Goal: Information Seeking & Learning: Stay updated

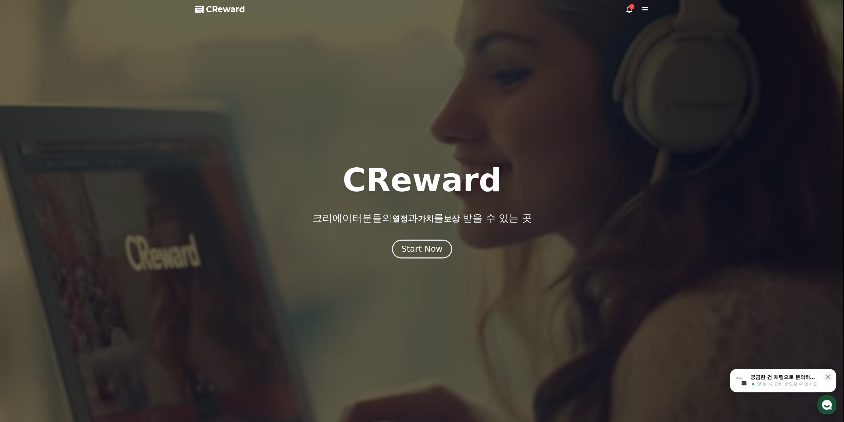
click at [420, 249] on div "Start Now" at bounding box center [422, 248] width 41 height 11
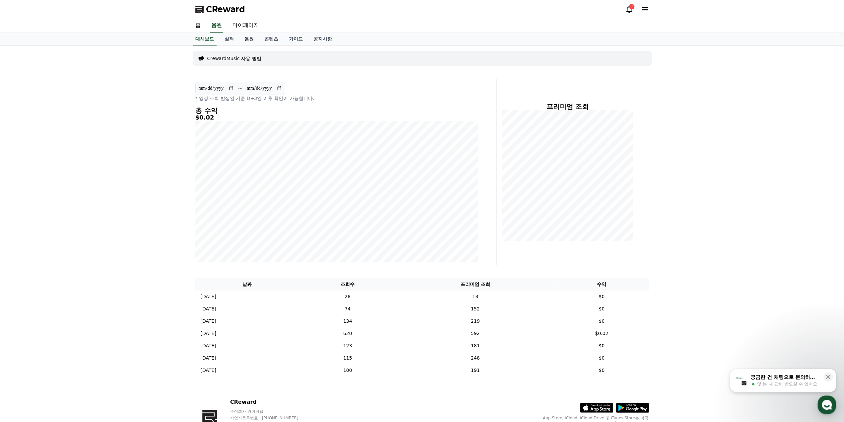
click at [250, 38] on link "음원" at bounding box center [249, 39] width 20 height 13
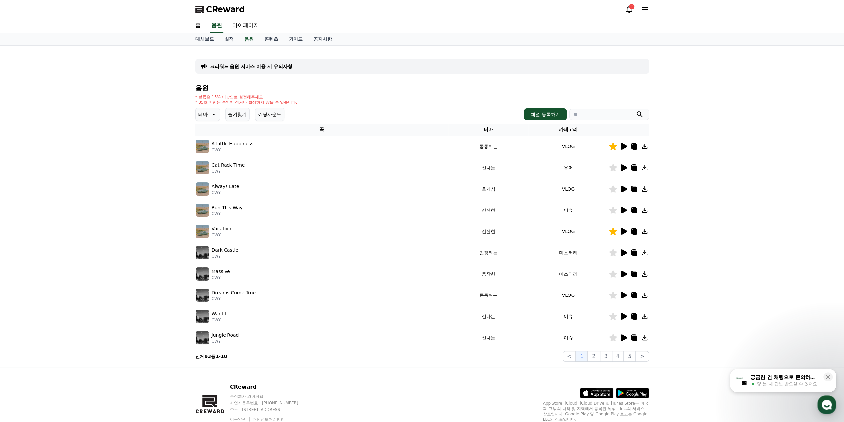
click at [206, 118] on p "테마" at bounding box center [202, 114] width 9 height 9
click at [213, 169] on button "신나는" at bounding box center [205, 169] width 19 height 15
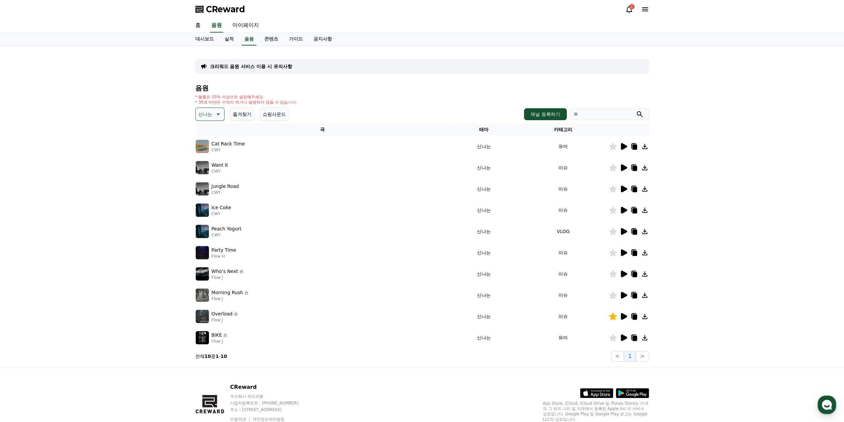
click at [624, 148] on icon at bounding box center [624, 146] width 6 height 7
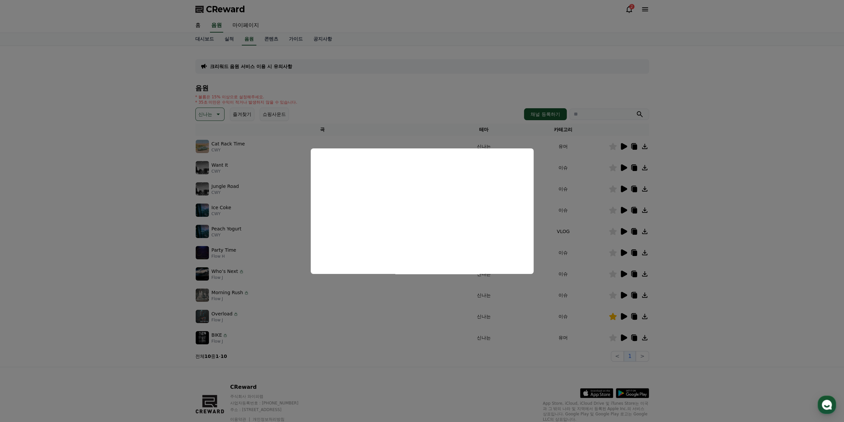
click at [624, 167] on button "close modal" at bounding box center [422, 211] width 844 height 422
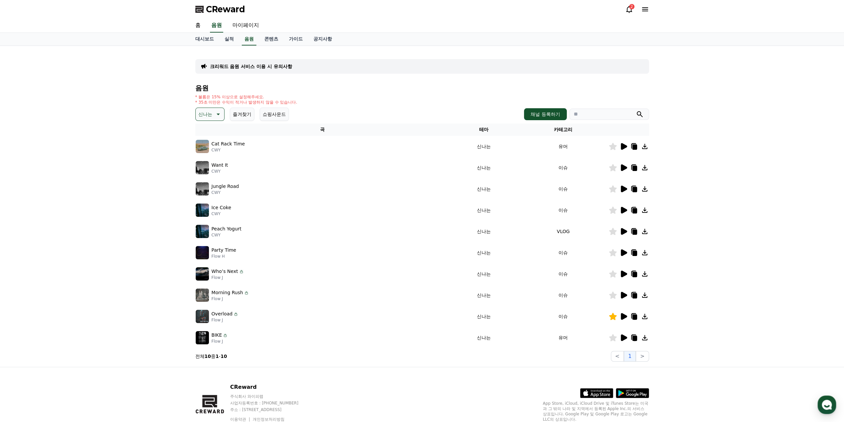
click at [624, 167] on icon at bounding box center [624, 167] width 6 height 7
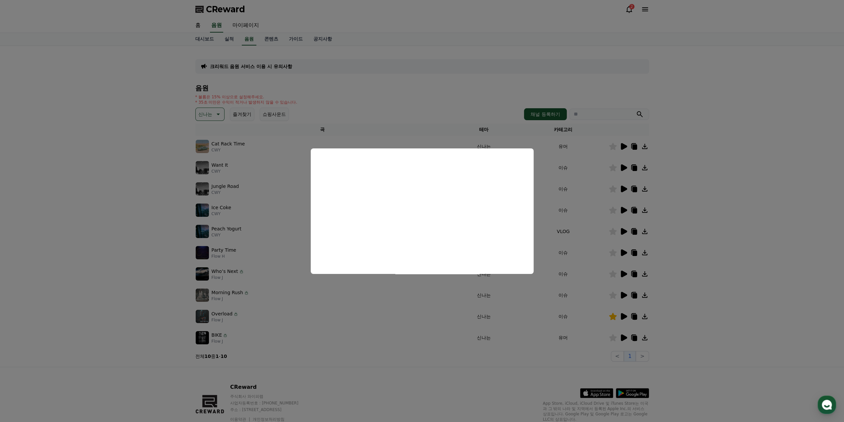
click at [605, 179] on button "close modal" at bounding box center [422, 211] width 844 height 422
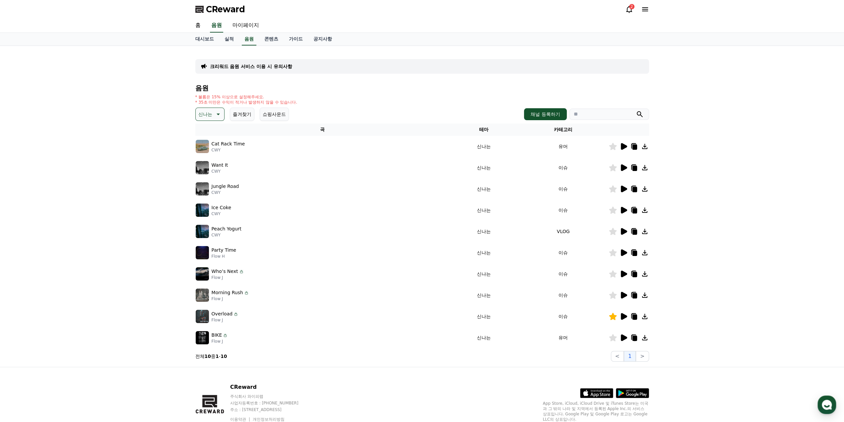
click at [622, 186] on icon at bounding box center [624, 188] width 6 height 7
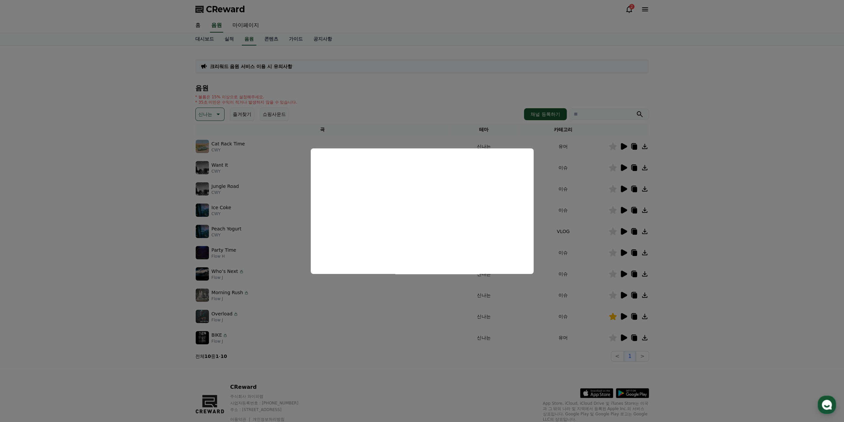
click at [724, 171] on button "close modal" at bounding box center [422, 211] width 844 height 422
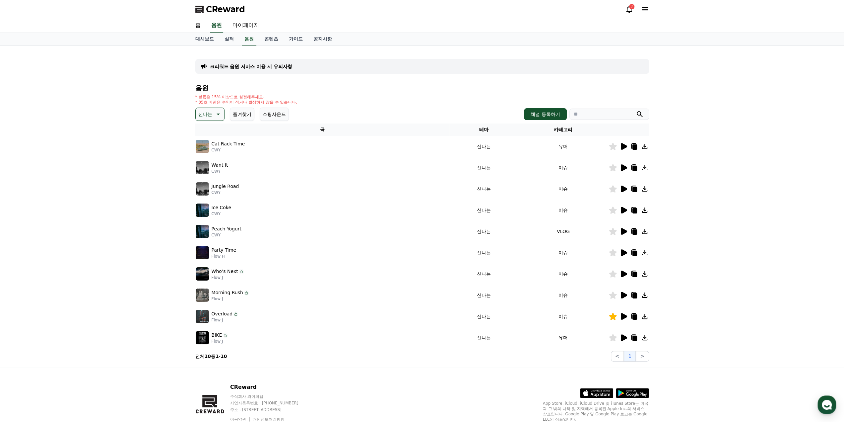
click at [624, 212] on icon at bounding box center [624, 210] width 6 height 7
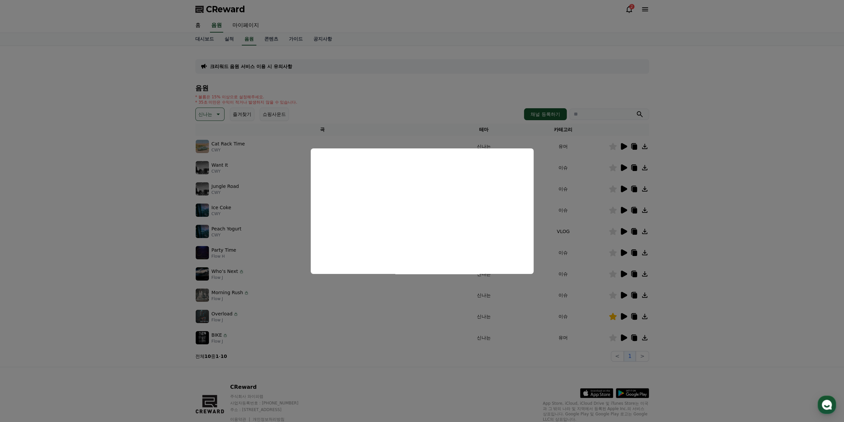
click at [737, 217] on button "close modal" at bounding box center [422, 211] width 844 height 422
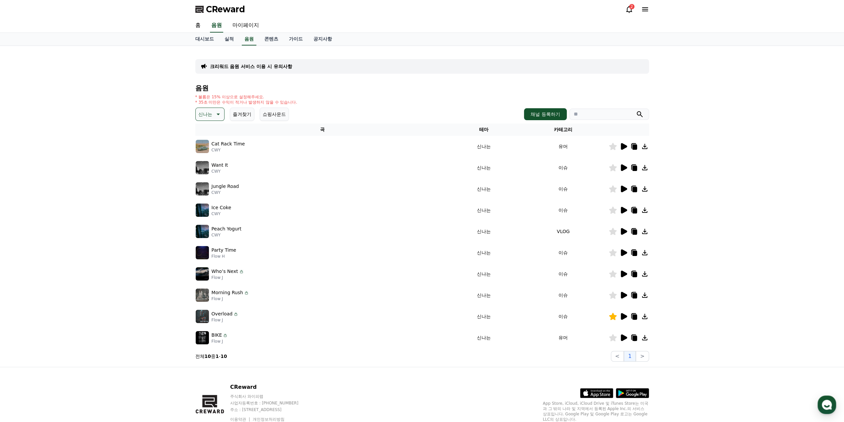
click at [623, 231] on icon at bounding box center [624, 231] width 6 height 7
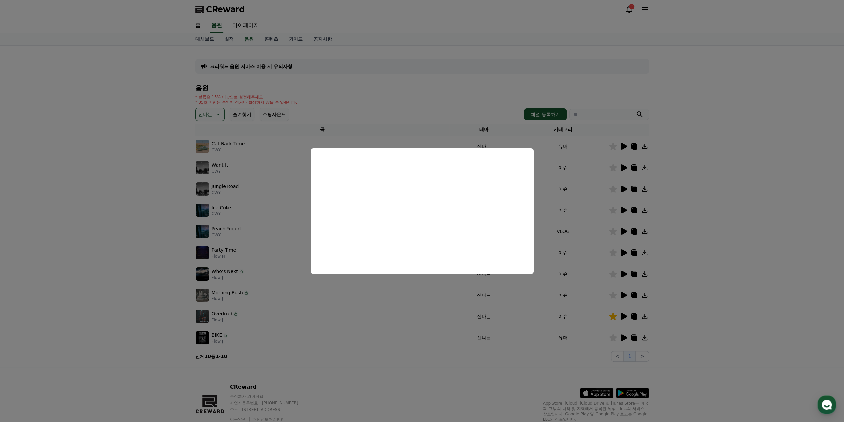
click at [627, 231] on button "close modal" at bounding box center [422, 211] width 844 height 422
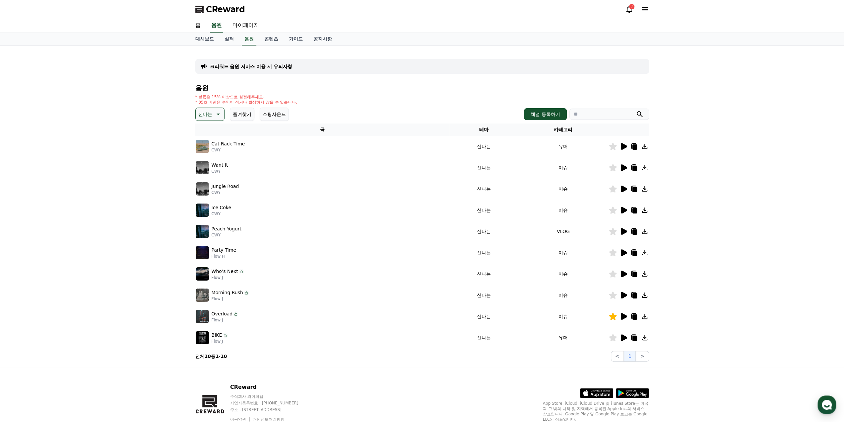
click at [624, 231] on icon at bounding box center [624, 231] width 6 height 7
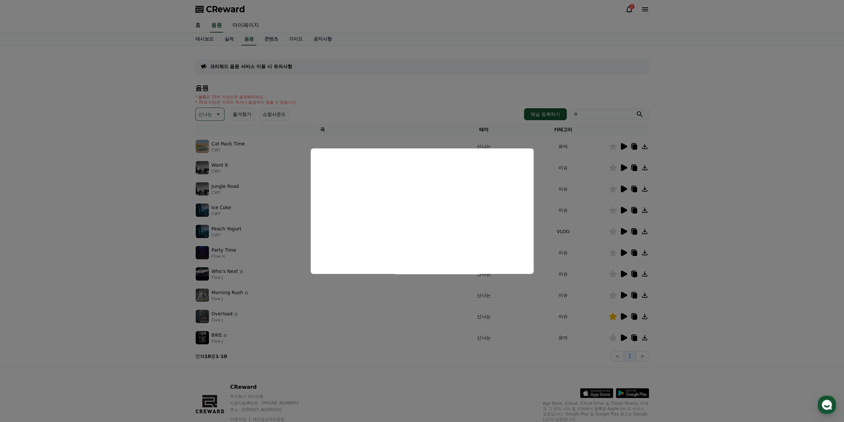
click at [646, 260] on button "close modal" at bounding box center [422, 211] width 844 height 422
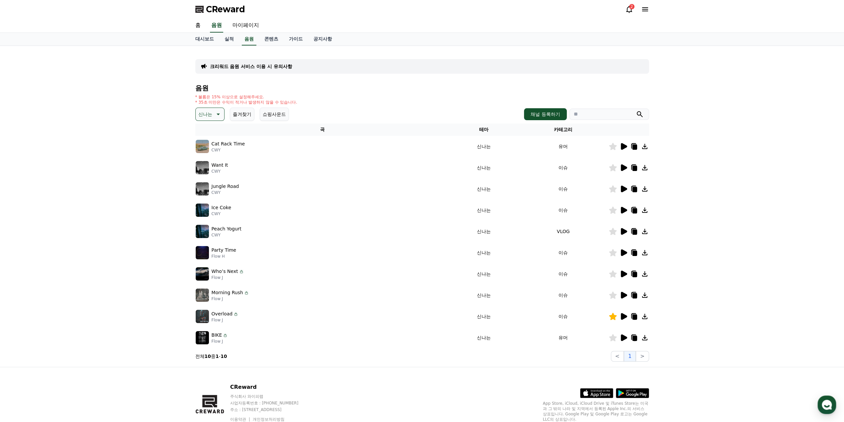
click at [623, 252] on icon at bounding box center [624, 252] width 6 height 7
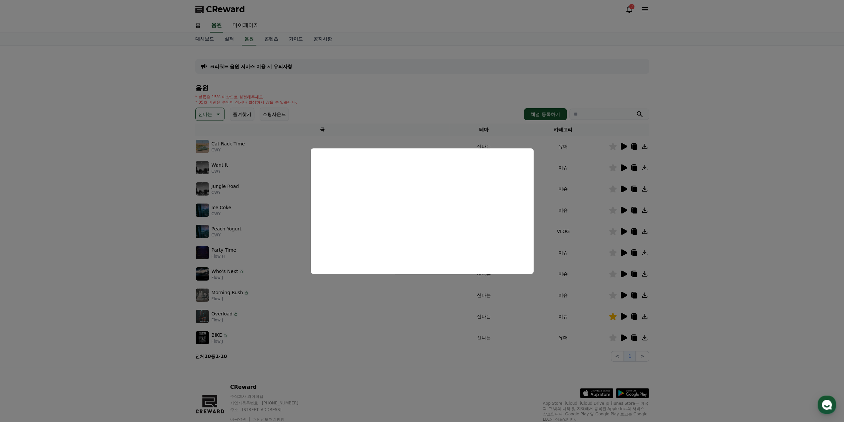
click at [631, 259] on button "close modal" at bounding box center [422, 211] width 844 height 422
click at [625, 271] on icon at bounding box center [624, 274] width 8 height 8
click at [624, 296] on button "close modal" at bounding box center [422, 211] width 844 height 422
click at [624, 296] on icon at bounding box center [624, 295] width 6 height 7
click at [624, 296] on button "close modal" at bounding box center [422, 211] width 844 height 422
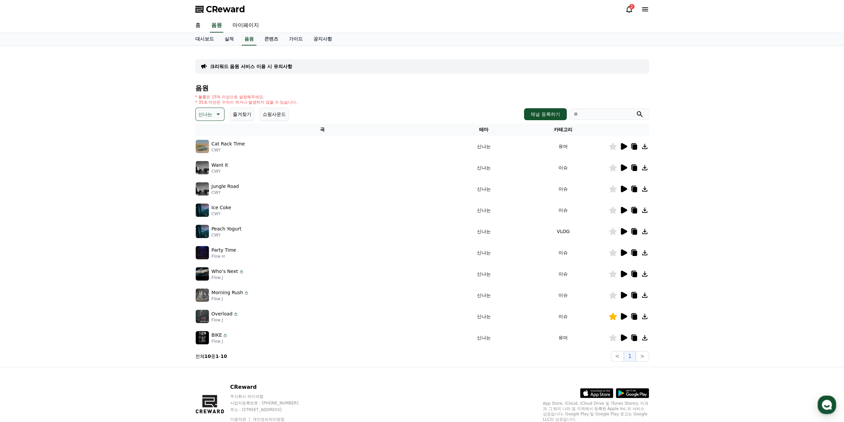
click at [626, 296] on icon at bounding box center [624, 295] width 8 height 8
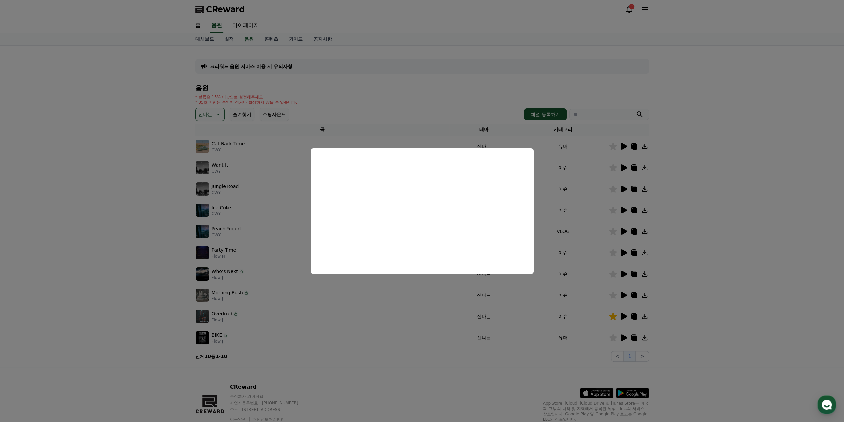
click at [658, 325] on button "close modal" at bounding box center [422, 211] width 844 height 422
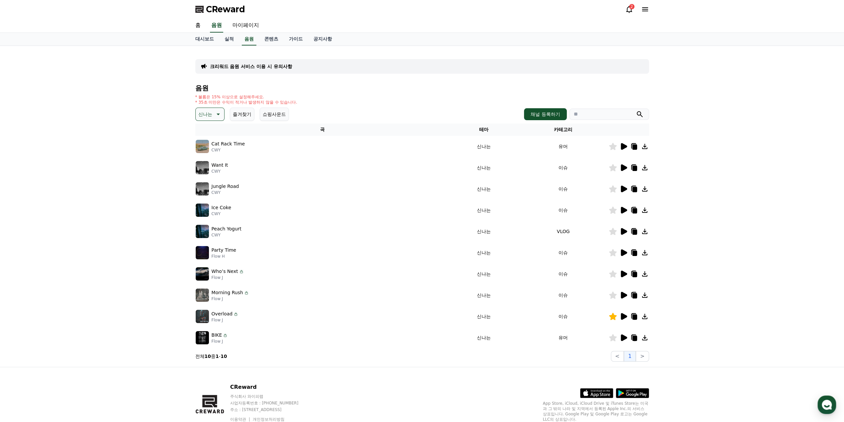
click at [624, 318] on icon at bounding box center [624, 316] width 6 height 7
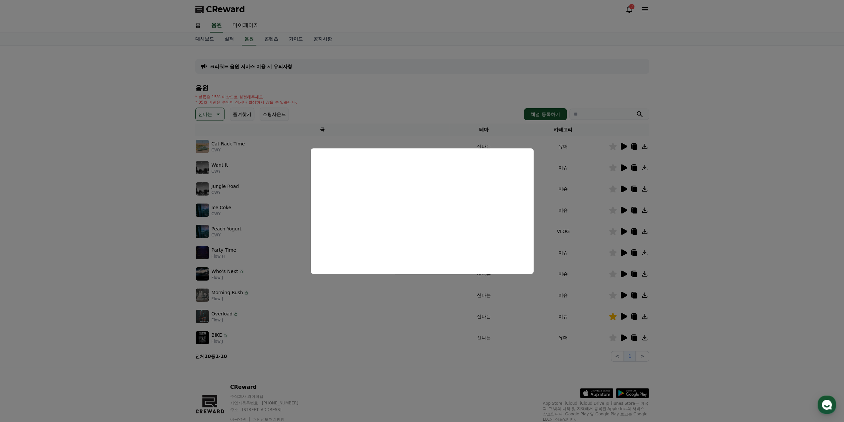
click at [741, 328] on button "close modal" at bounding box center [422, 211] width 844 height 422
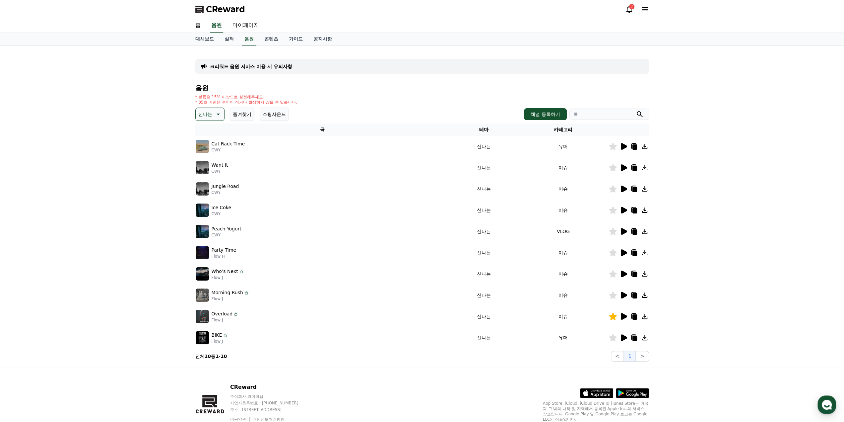
click at [625, 338] on icon at bounding box center [624, 337] width 6 height 7
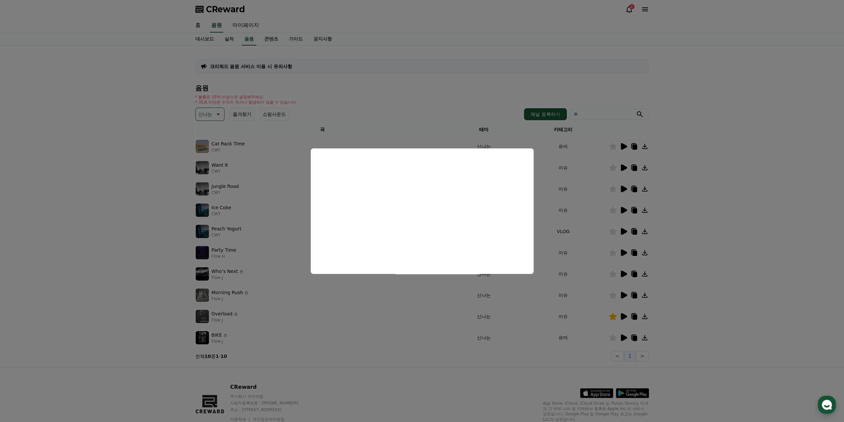
click at [719, 308] on button "close modal" at bounding box center [422, 211] width 844 height 422
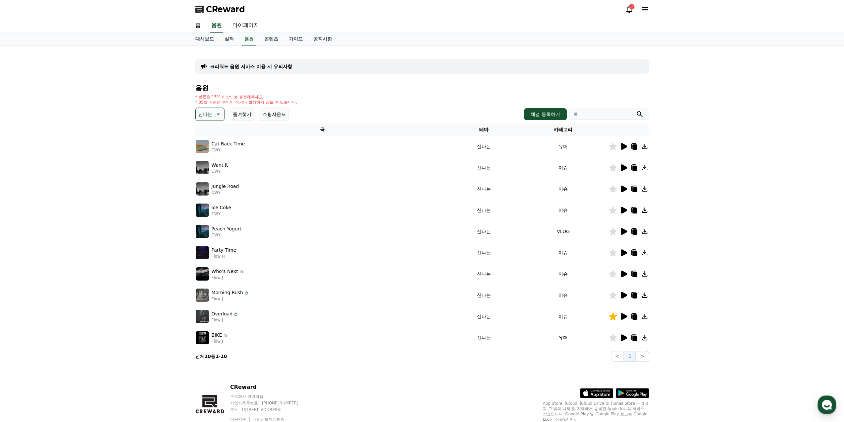
click at [628, 296] on div at bounding box center [629, 295] width 40 height 8
click at [625, 295] on icon at bounding box center [624, 295] width 6 height 7
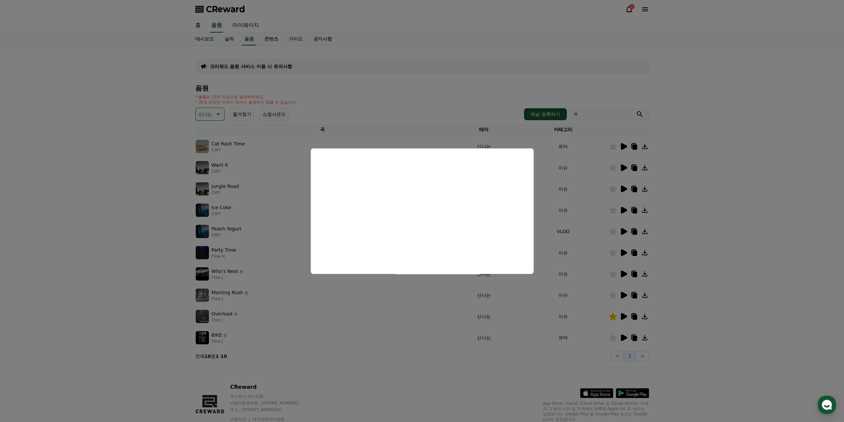
click at [681, 302] on button "close modal" at bounding box center [422, 211] width 844 height 422
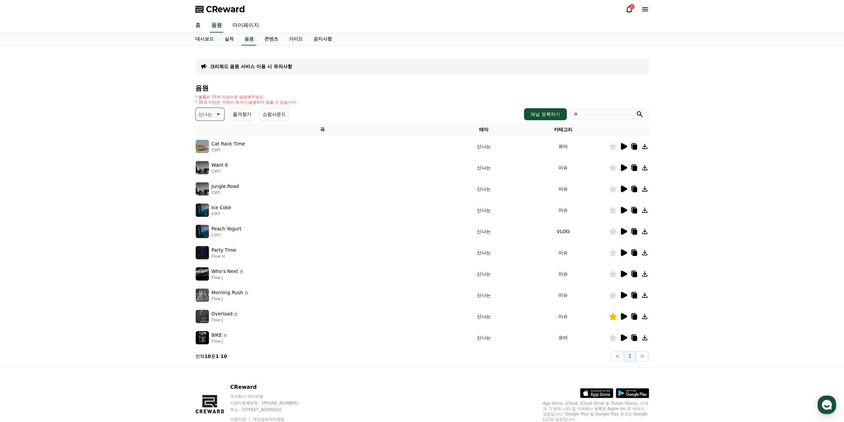
click at [632, 295] on icon at bounding box center [634, 295] width 5 height 5
click at [611, 295] on icon at bounding box center [613, 294] width 8 height 7
click at [631, 8] on div "2" at bounding box center [631, 6] width 5 height 5
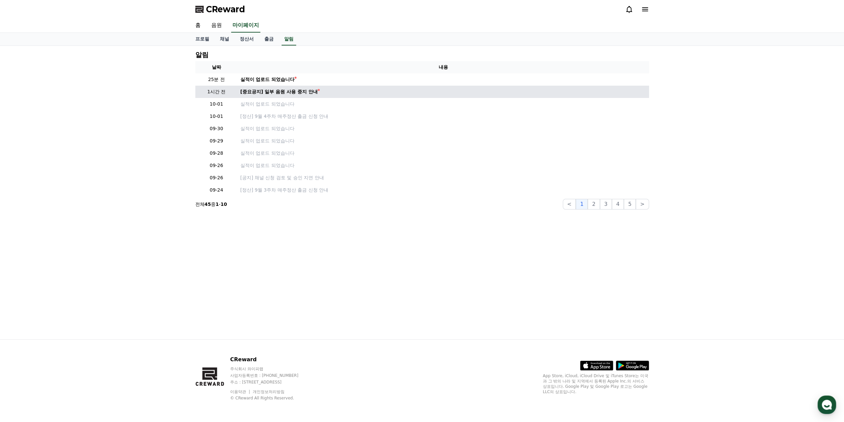
click at [306, 86] on td "[중요공지] 일부 음원 사용 중지 안내" at bounding box center [443, 92] width 411 height 12
click at [305, 87] on td "[중요공지] 일부 음원 사용 중지 안내" at bounding box center [443, 92] width 411 height 12
click at [308, 88] on div "[중요공지] 일부 음원 사용 중지 안내" at bounding box center [279, 91] width 77 height 7
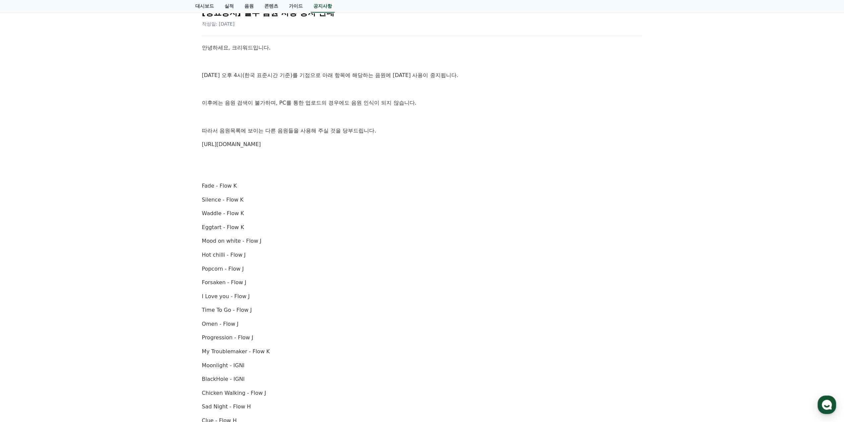
scroll to position [33, 0]
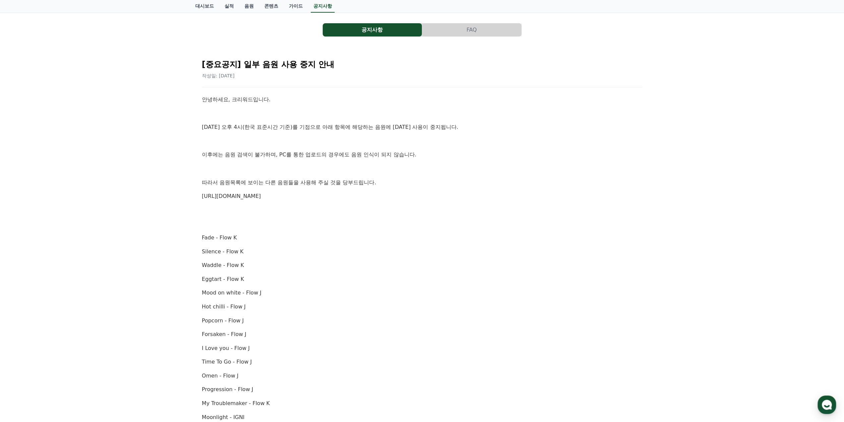
click at [467, 29] on button "FAQ" at bounding box center [471, 29] width 99 height 13
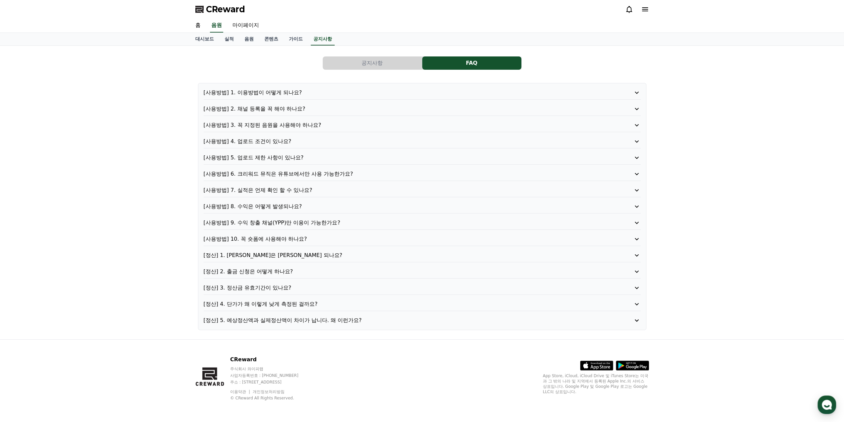
click at [389, 60] on button "공지사항" at bounding box center [372, 62] width 99 height 13
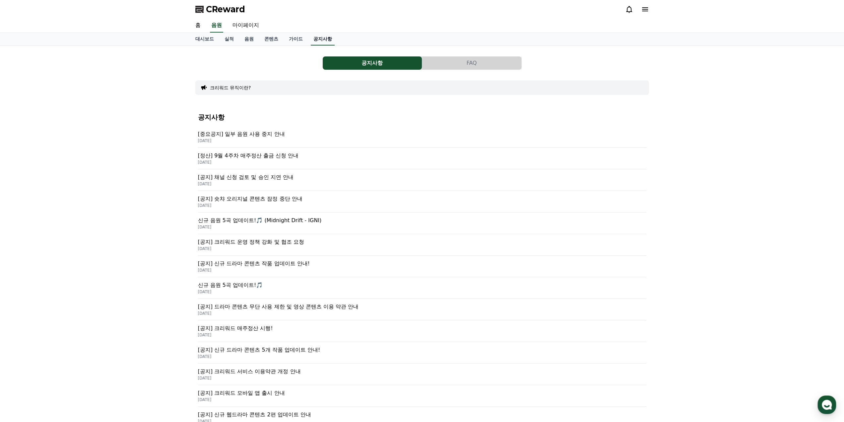
click at [320, 39] on link "공지사항" at bounding box center [323, 39] width 24 height 13
click at [338, 43] on div "대시보드 실적 음원 콘텐츠 가이드 공지사항" at bounding box center [422, 39] width 465 height 13
click at [619, 10] on div "CReward" at bounding box center [422, 9] width 465 height 19
click at [625, 8] on icon at bounding box center [629, 9] width 8 height 8
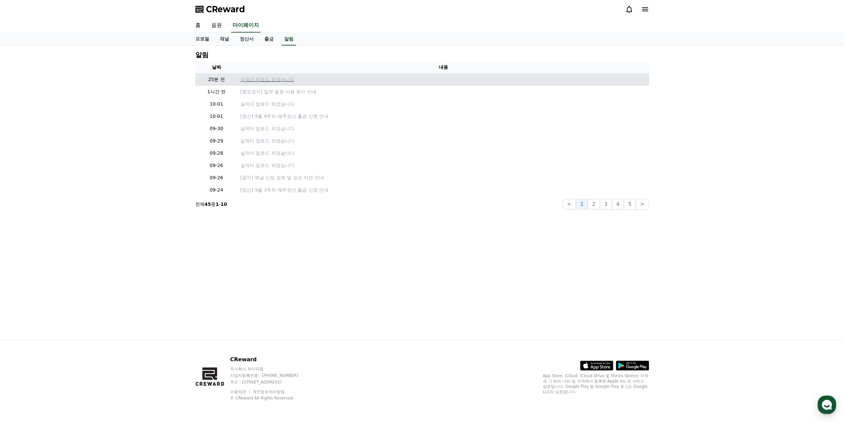
click at [278, 76] on p "실적이 업로드 되었습니다" at bounding box center [444, 79] width 406 height 7
